Goal: Task Accomplishment & Management: Use online tool/utility

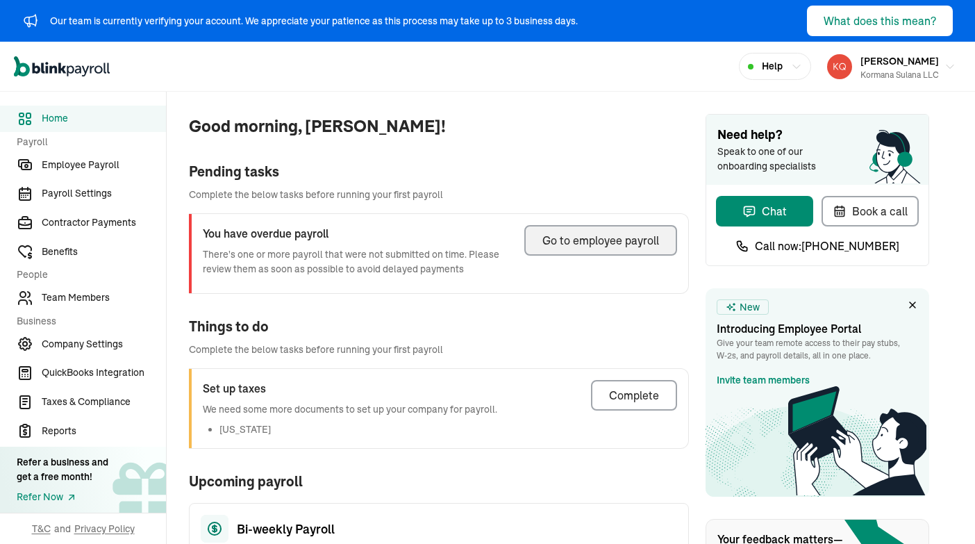
click at [646, 244] on div "Go to employee payroll" at bounding box center [600, 240] width 117 height 17
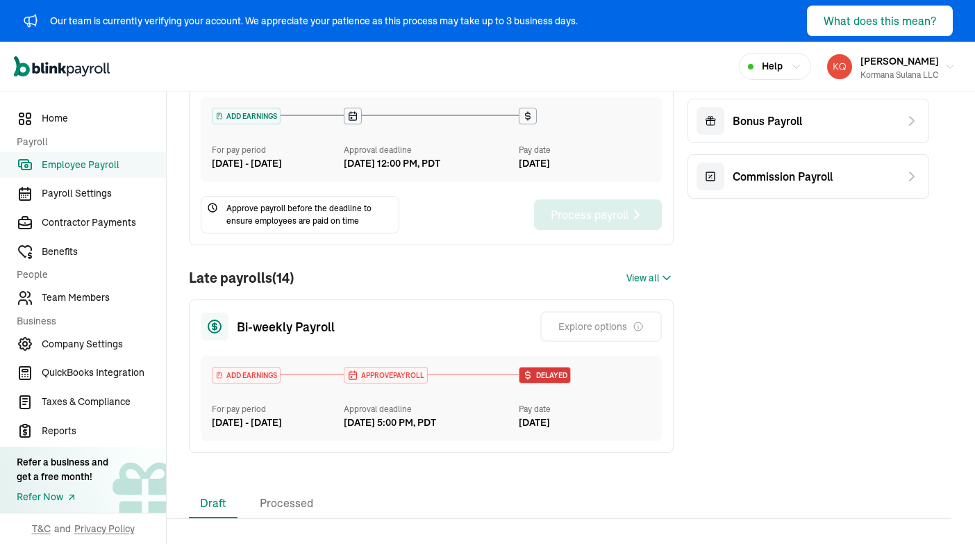
scroll to position [253, 0]
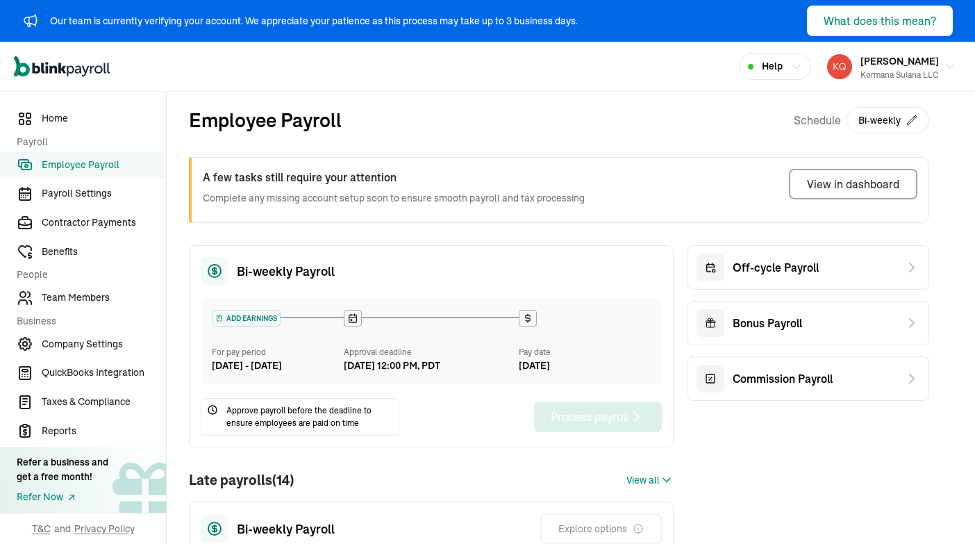
scroll to position [253, 0]
